Goal: Task Accomplishment & Management: Use online tool/utility

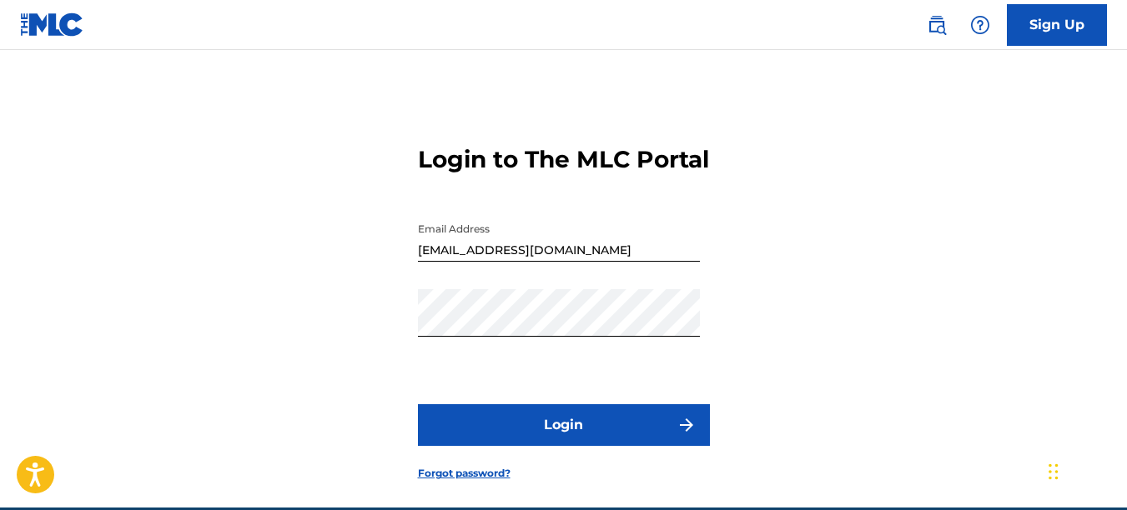
click at [540, 439] on button "Login" at bounding box center [564, 425] width 292 height 42
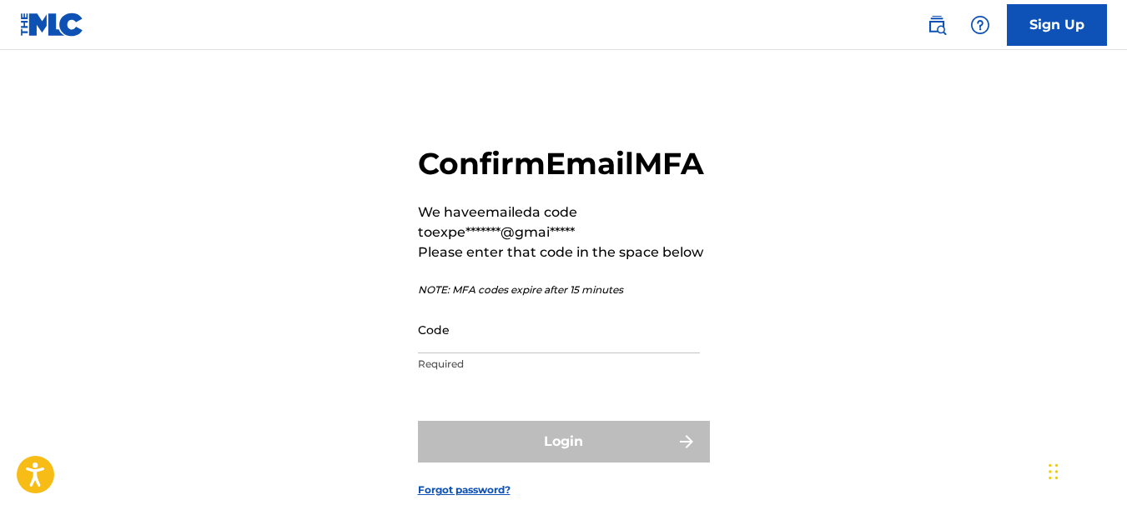
click at [516, 372] on p "Required" at bounding box center [559, 364] width 282 height 15
click at [514, 354] on input "Code" at bounding box center [559, 330] width 282 height 48
paste input "805678"
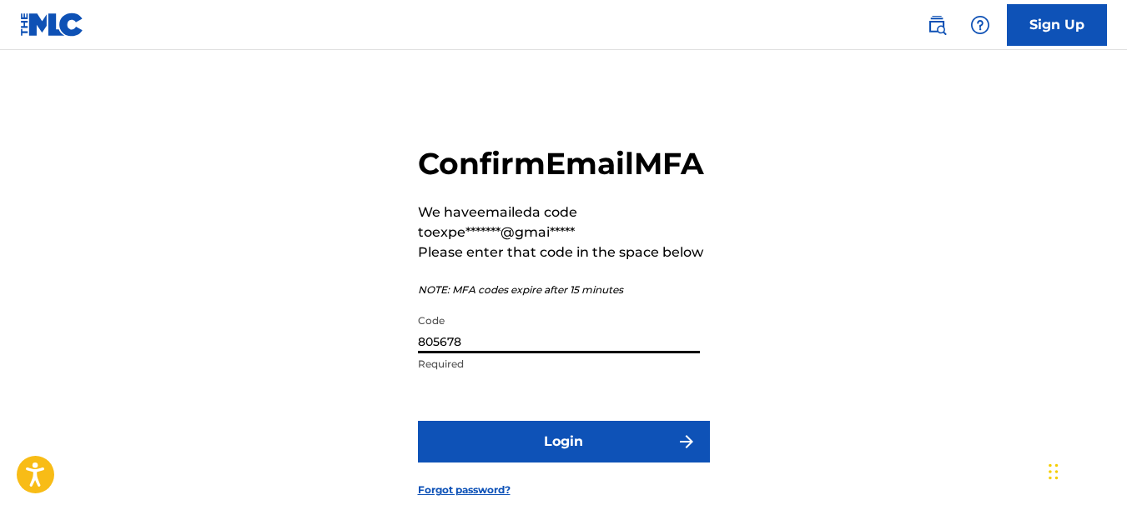
type input "805678"
click at [491, 463] on button "Login" at bounding box center [564, 442] width 292 height 42
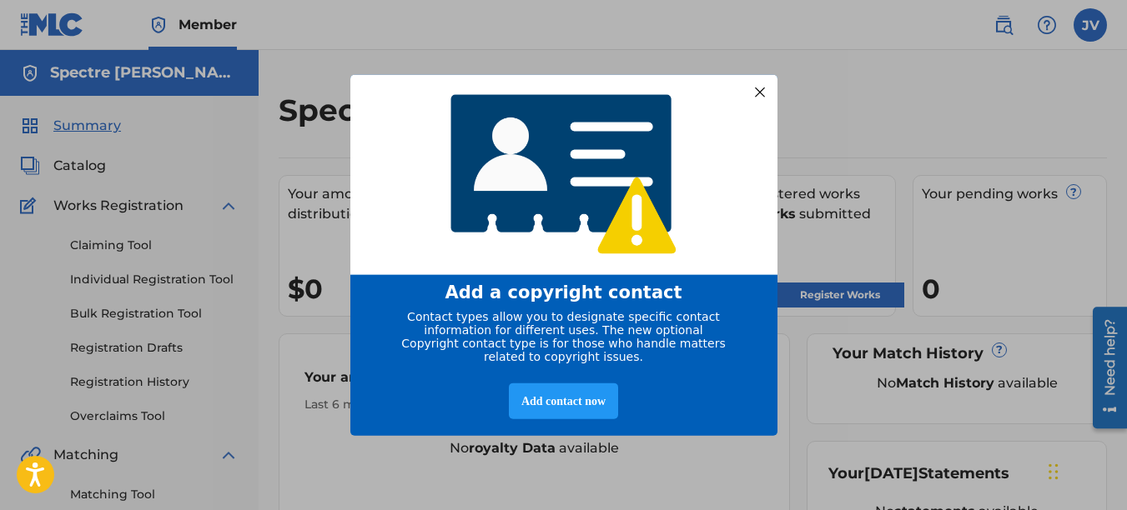
click at [763, 86] on div at bounding box center [759, 92] width 22 height 22
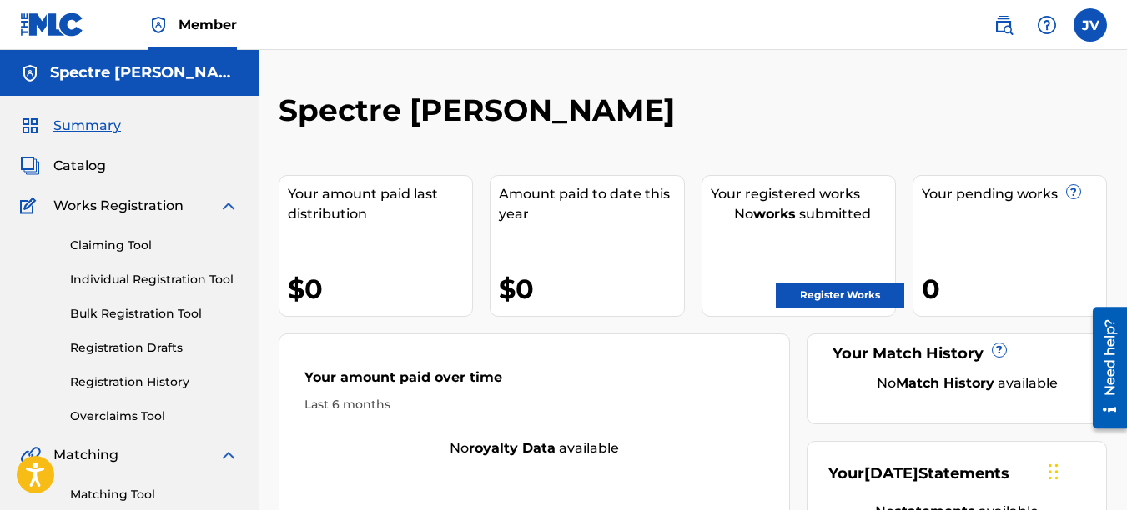
click at [151, 274] on link "Individual Registration Tool" at bounding box center [154, 280] width 168 height 18
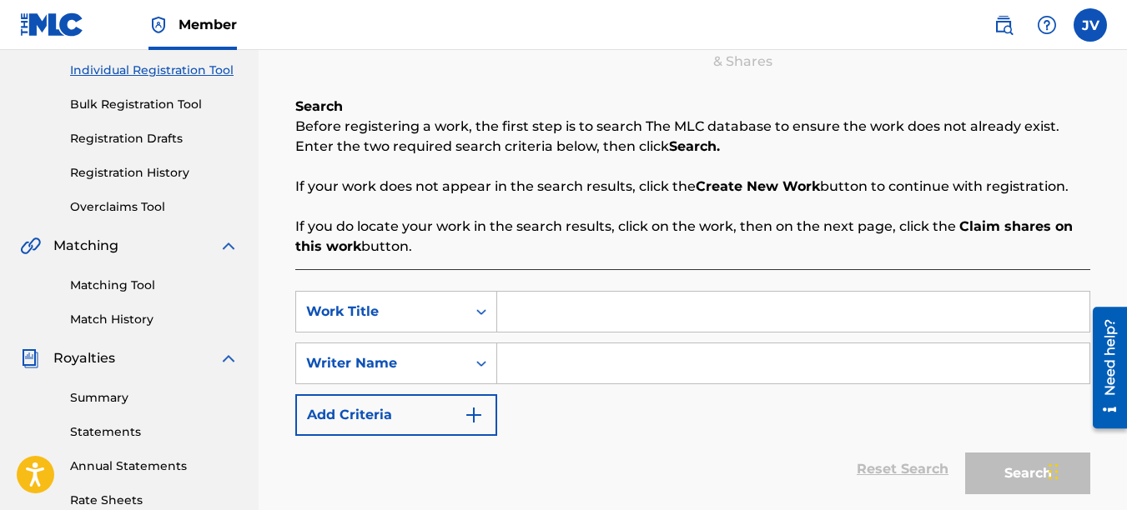
scroll to position [250, 0]
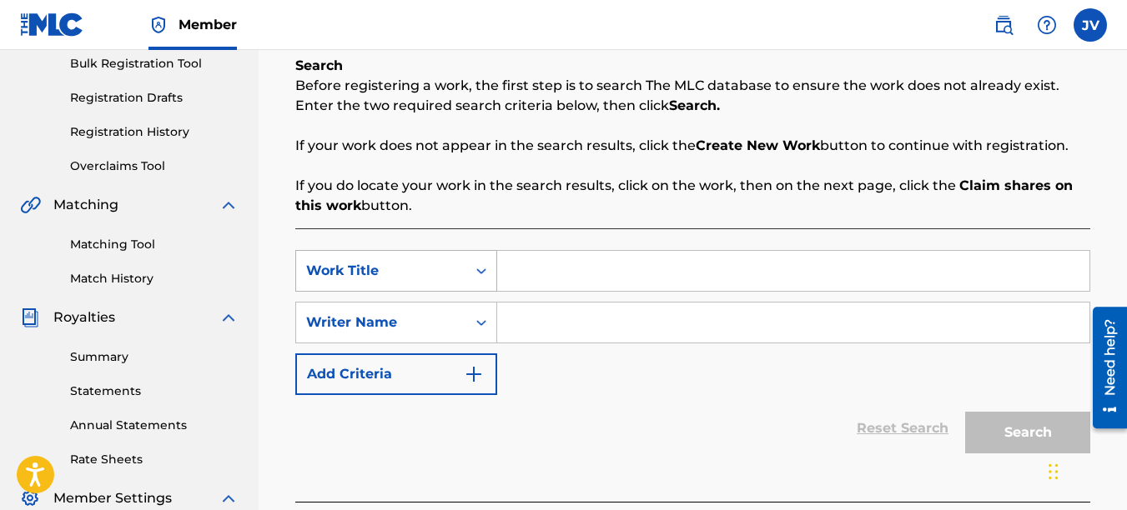
click at [484, 283] on div "Search Form" at bounding box center [481, 271] width 30 height 30
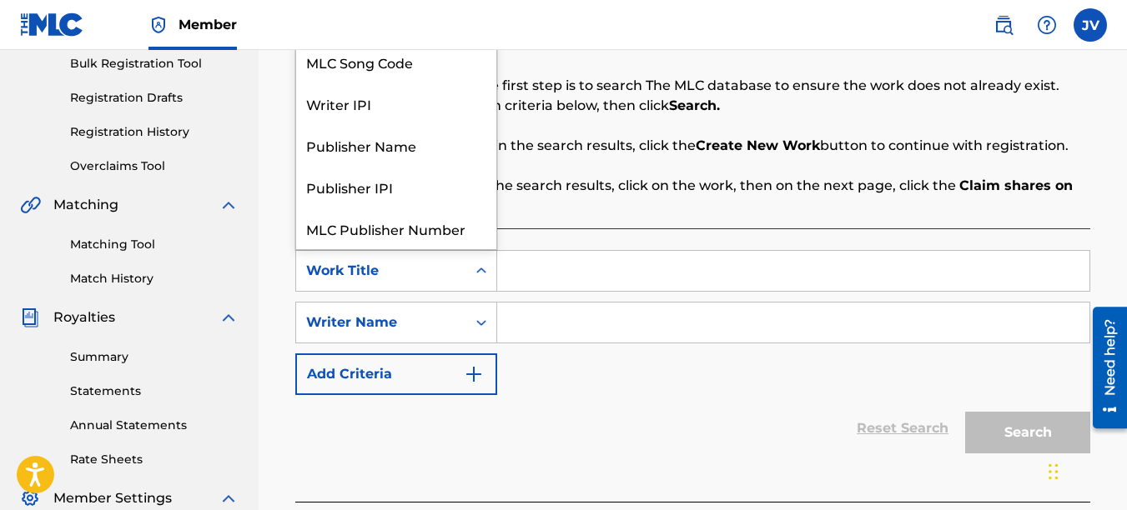
scroll to position [42, 0]
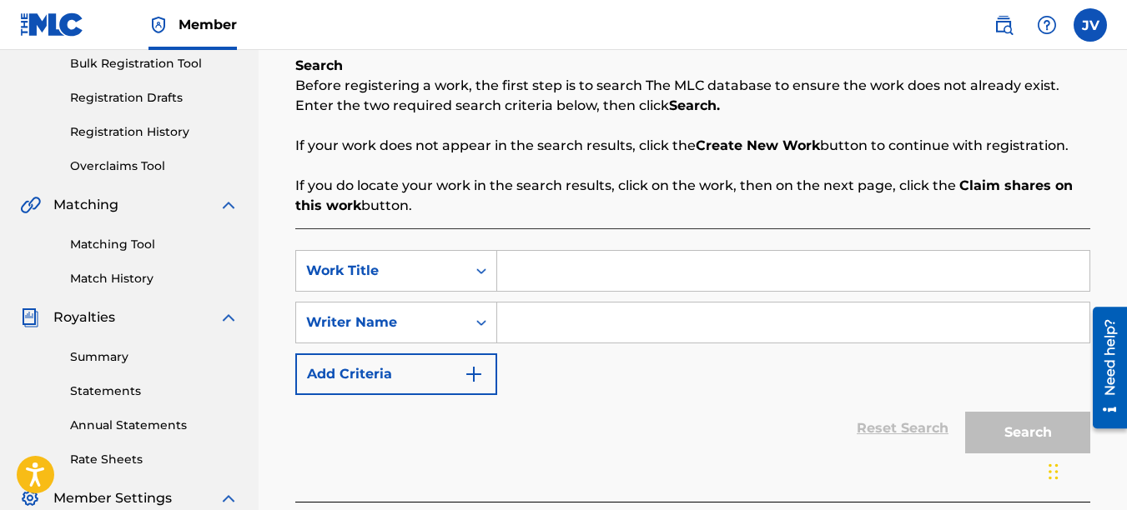
click at [475, 275] on icon "Search Form" at bounding box center [481, 271] width 17 height 17
click at [486, 317] on icon "Search Form" at bounding box center [481, 322] width 17 height 17
click at [529, 367] on div "SearchWithCriteriaafcfb0af-f175-4ab6-ace9-f640e34e91c6 Work Title SearchWithCri…" at bounding box center [692, 322] width 795 height 145
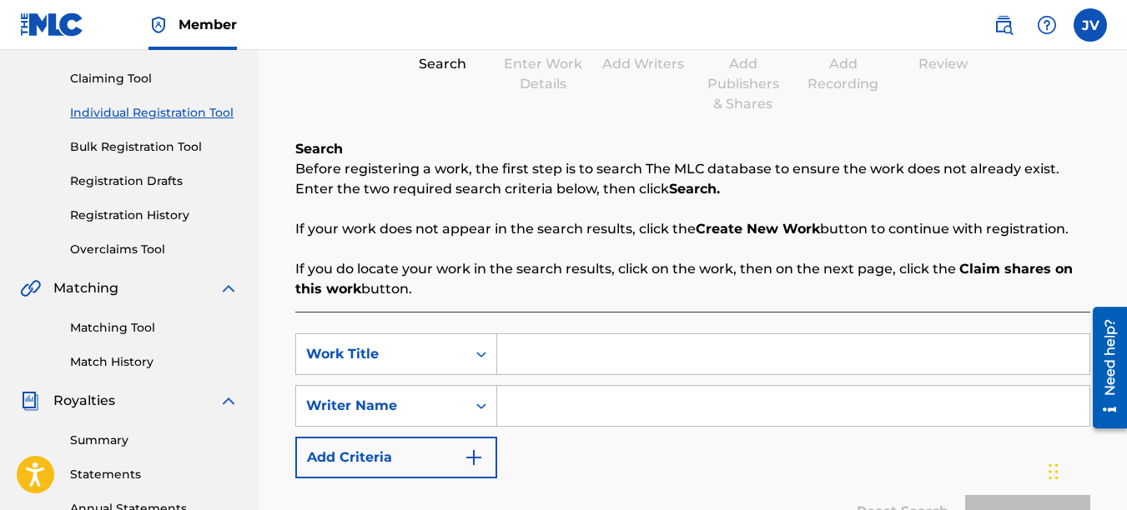
scroll to position [83, 0]
